Goal: Task Accomplishment & Management: Manage account settings

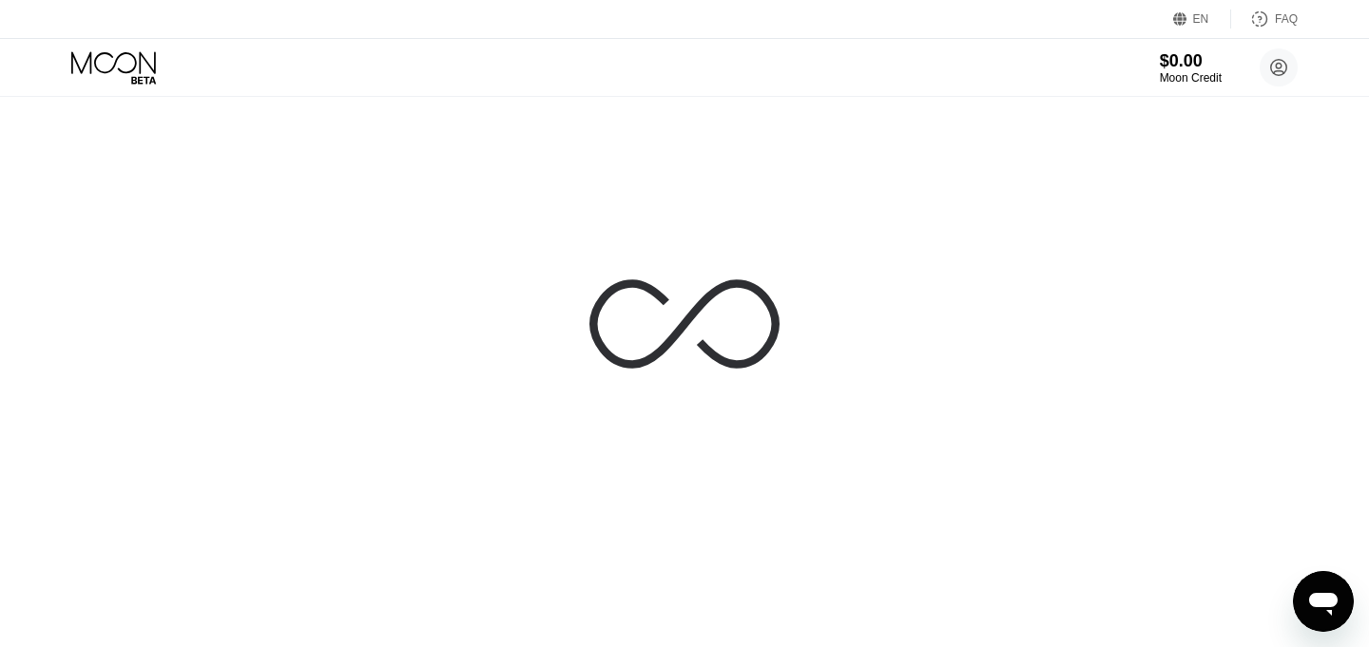
scroll to position [1, 0]
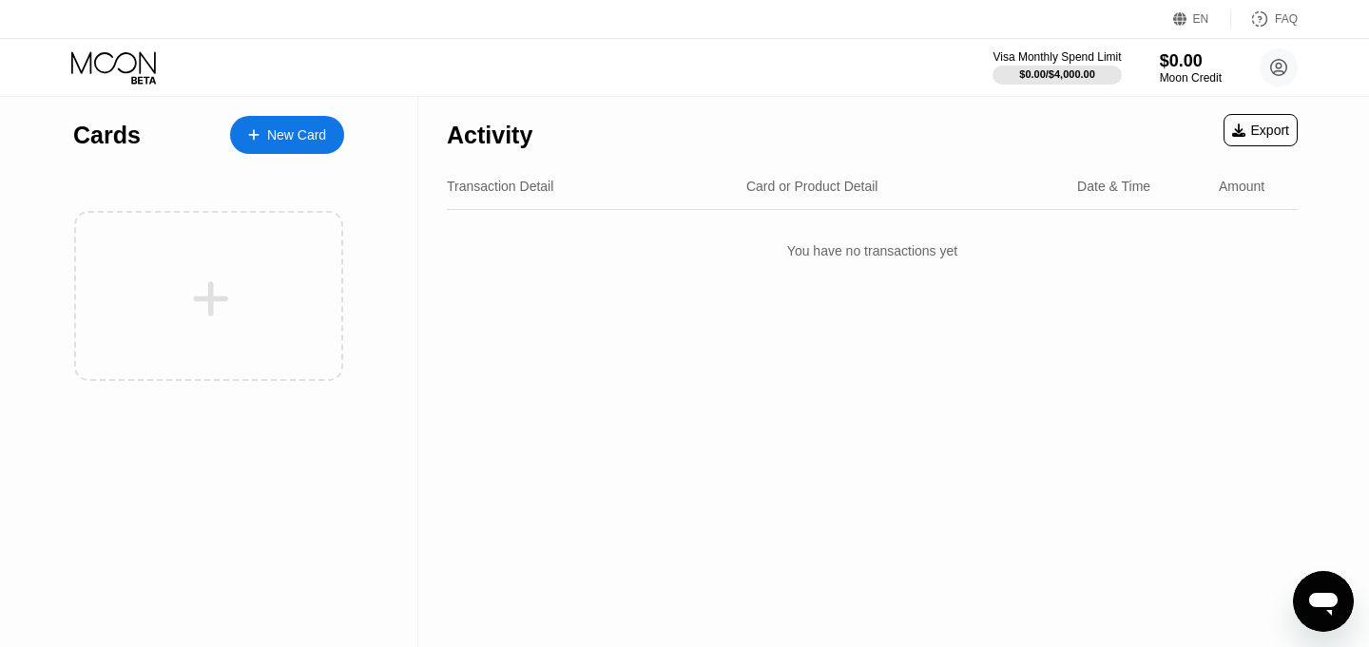
click at [287, 133] on div "New Card" at bounding box center [296, 135] width 59 height 16
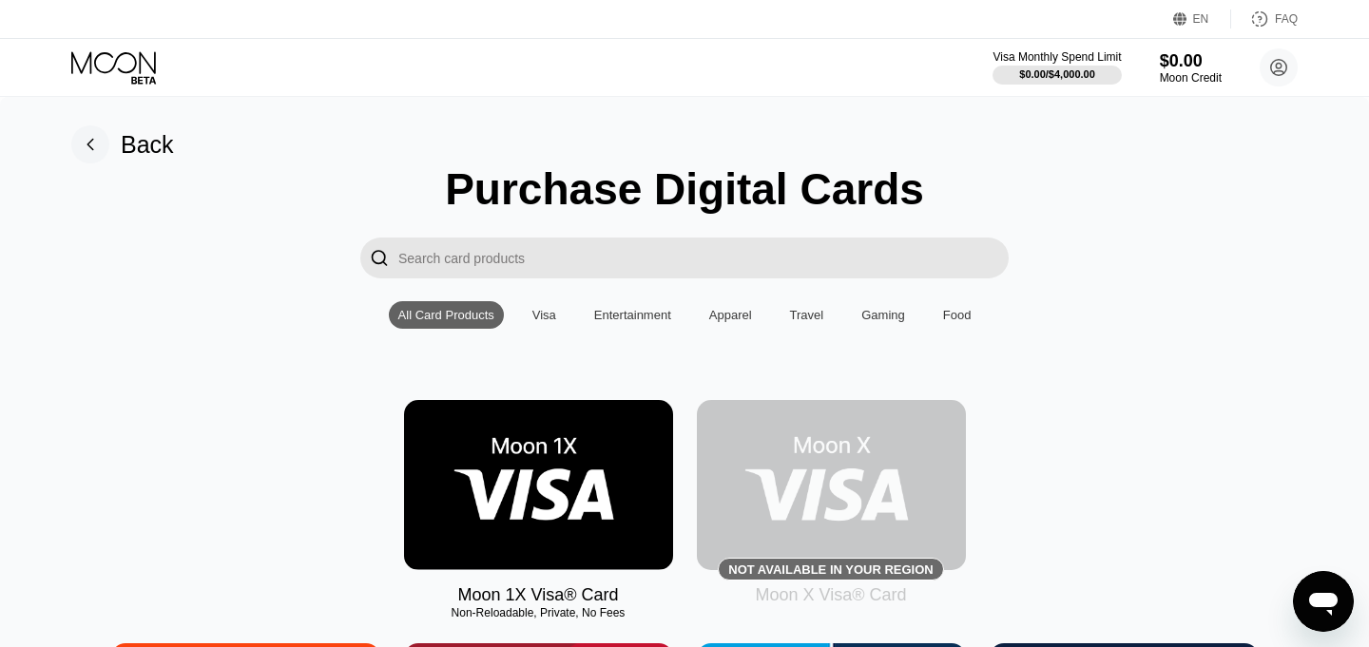
click at [871, 503] on img at bounding box center [831, 485] width 269 height 170
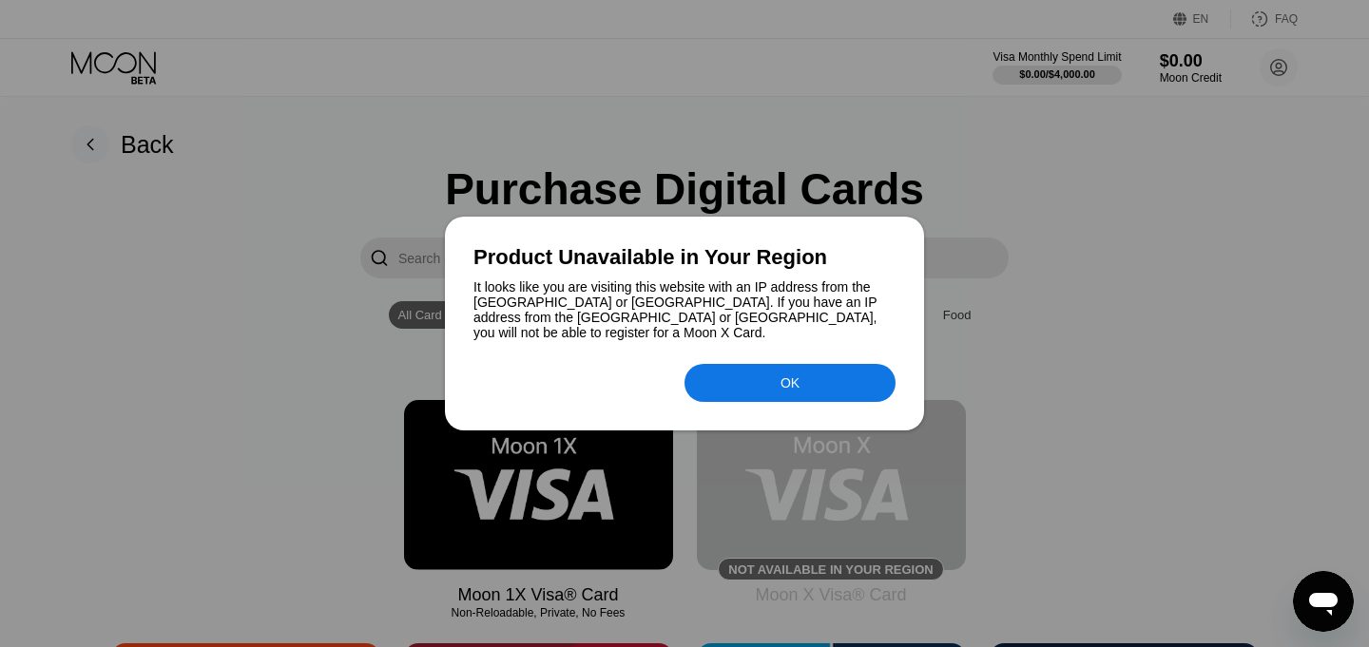
click at [763, 379] on div "OK" at bounding box center [789, 383] width 211 height 38
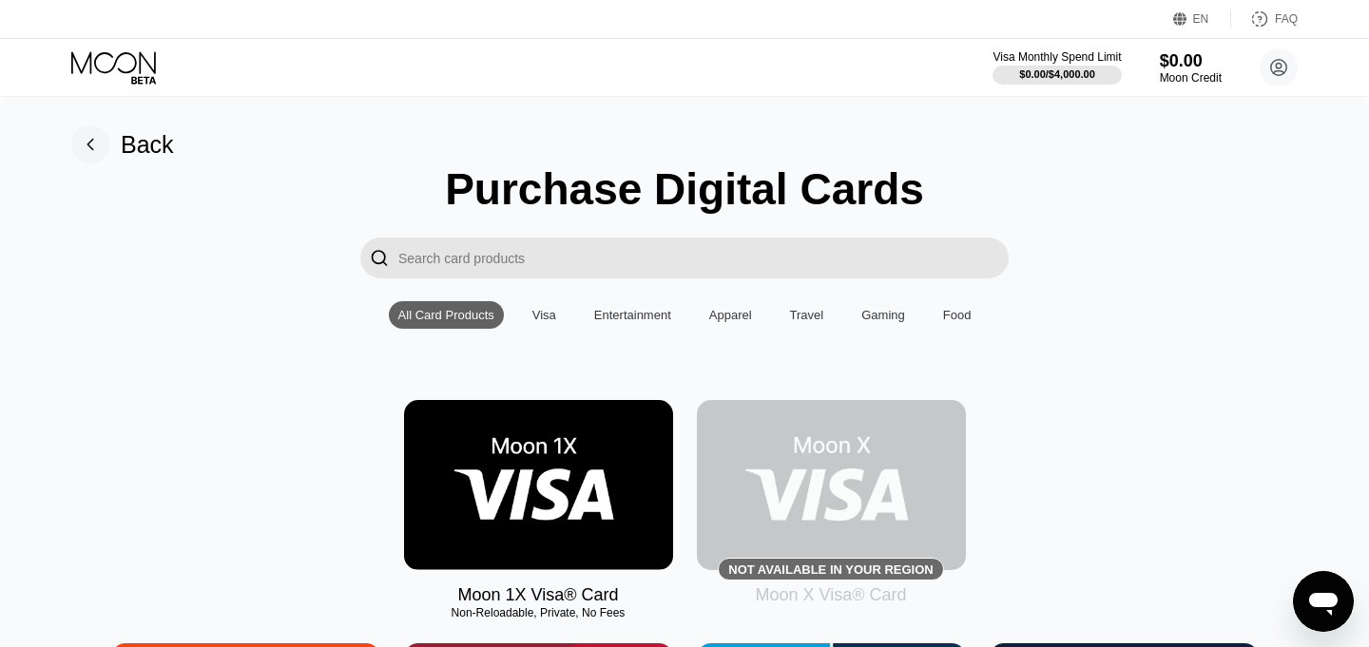
click at [779, 489] on img at bounding box center [831, 485] width 269 height 170
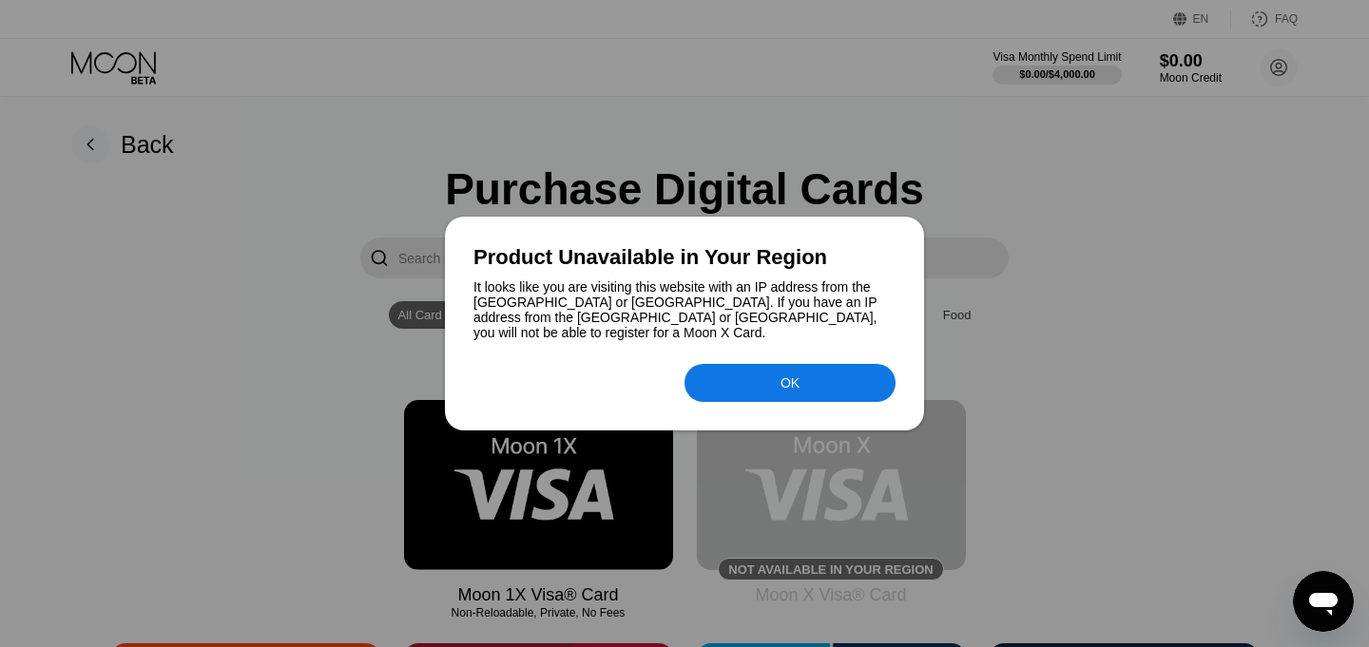
click at [759, 372] on div "OK" at bounding box center [789, 383] width 211 height 38
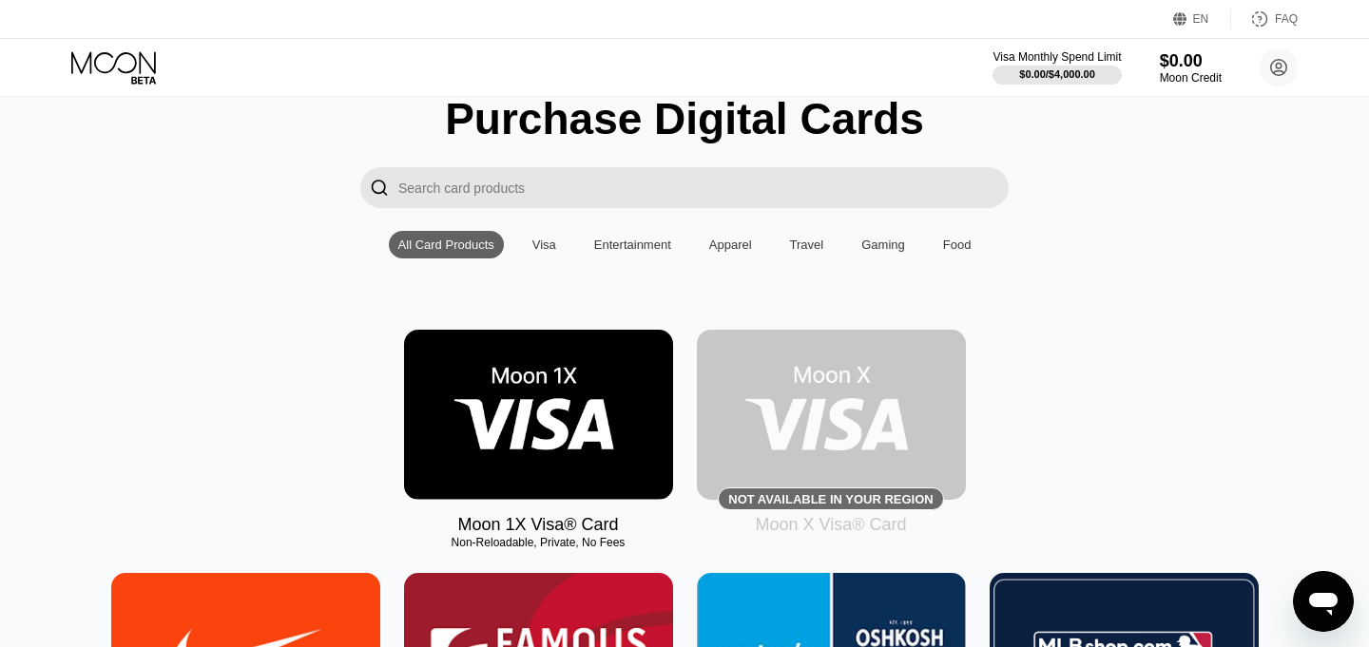
scroll to position [48, 0]
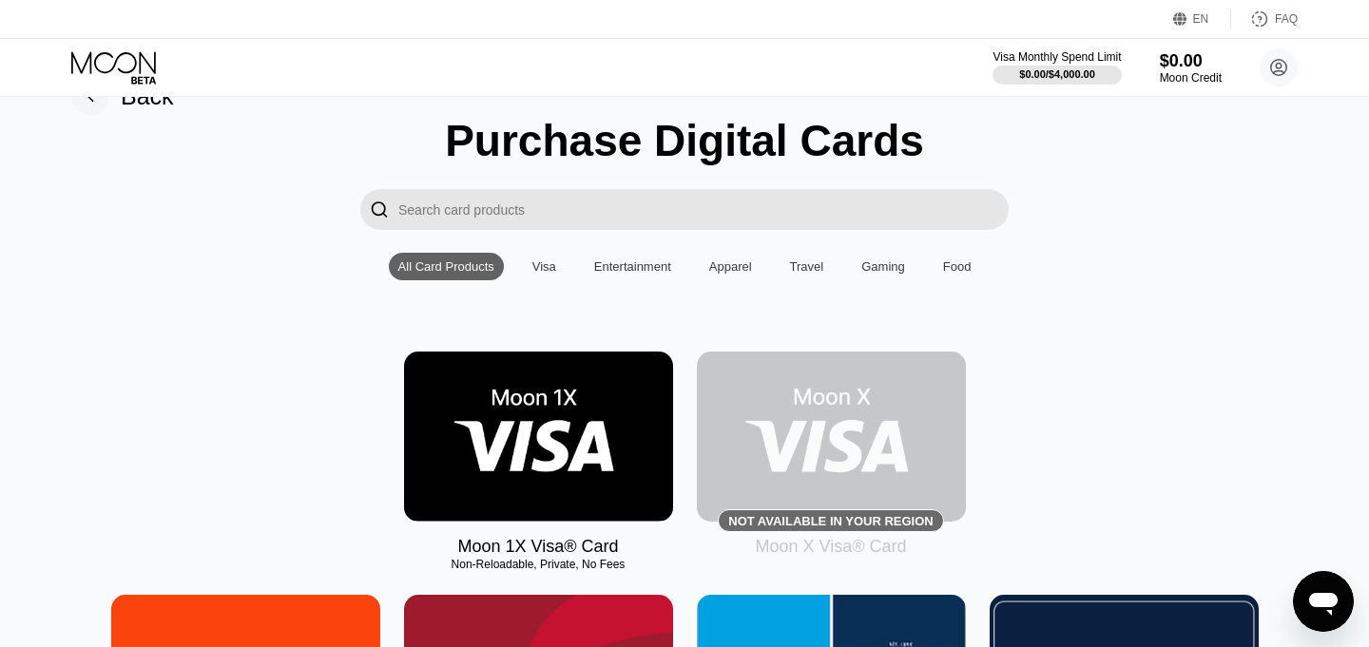
click at [587, 421] on img at bounding box center [538, 437] width 269 height 170
